Goal: Task Accomplishment & Management: Use online tool/utility

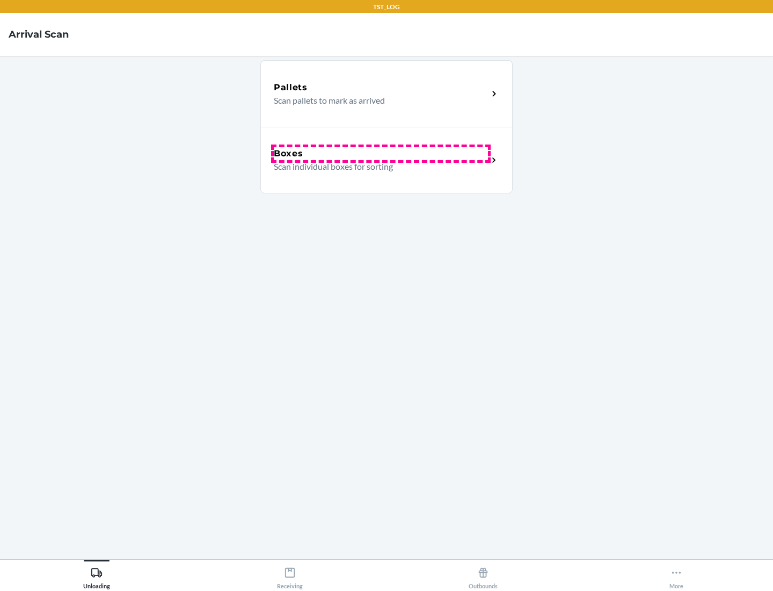
click at [381, 154] on div "Boxes" at bounding box center [381, 153] width 214 height 13
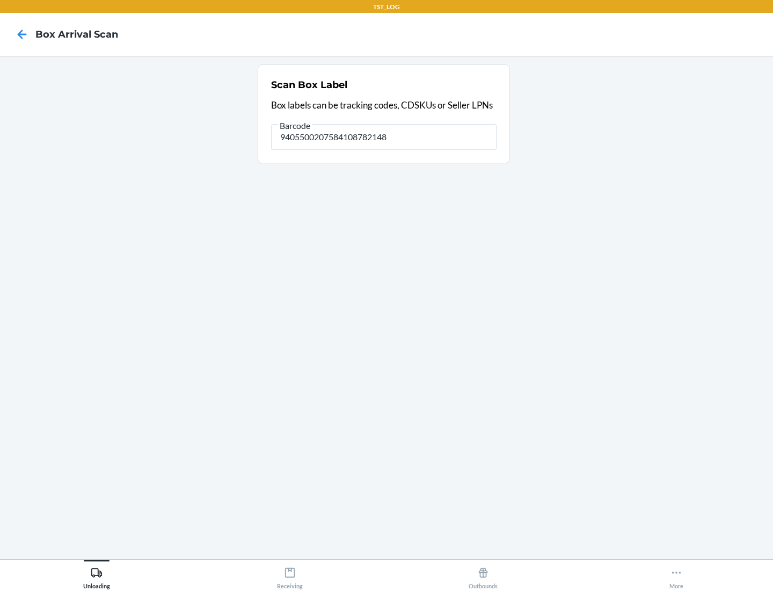
type input "9405500207584108782148"
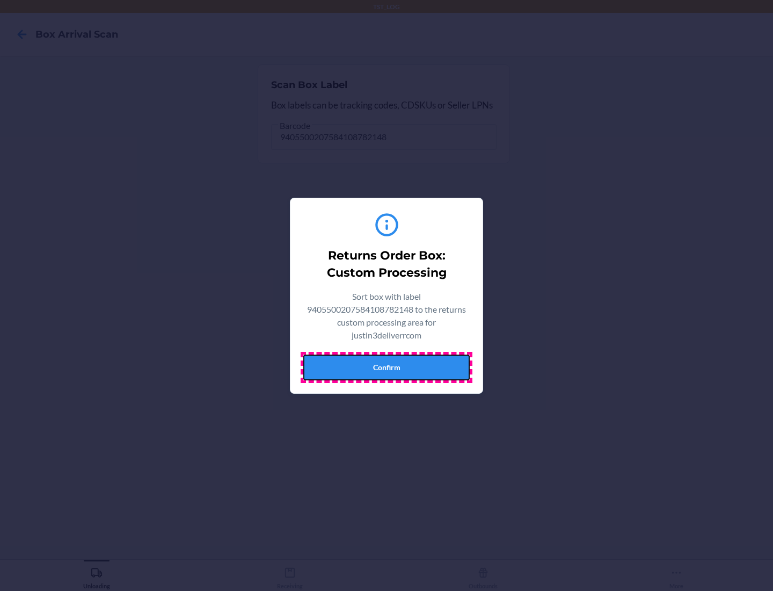
click at [387, 367] on button "Confirm" at bounding box center [386, 367] width 166 height 26
